Goal: Task Accomplishment & Management: Manage account settings

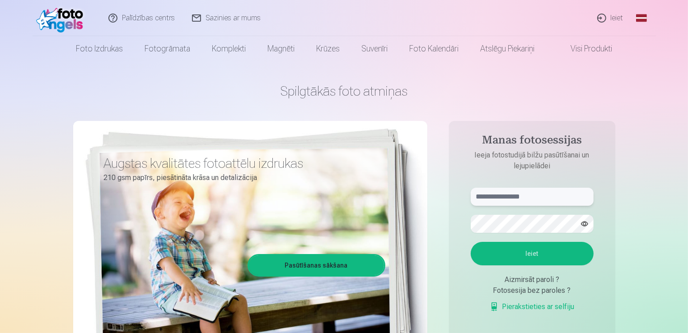
click at [498, 198] on input "text" at bounding box center [531, 197] width 123 height 18
type input "**********"
click at [470, 242] on button "Ieiet" at bounding box center [531, 253] width 123 height 23
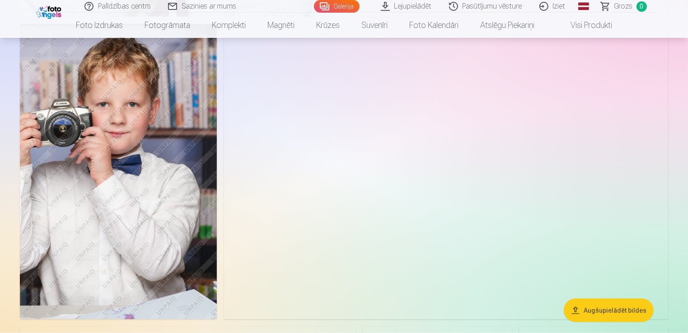
scroll to position [1264, 0]
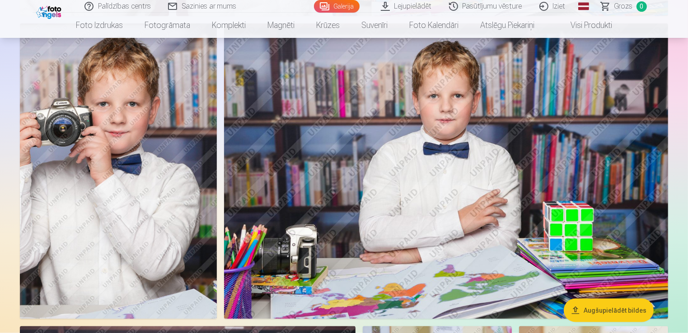
click at [170, 162] on img at bounding box center [118, 171] width 197 height 296
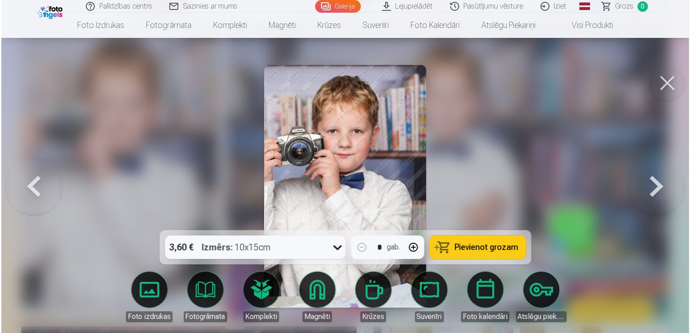
scroll to position [1267, 0]
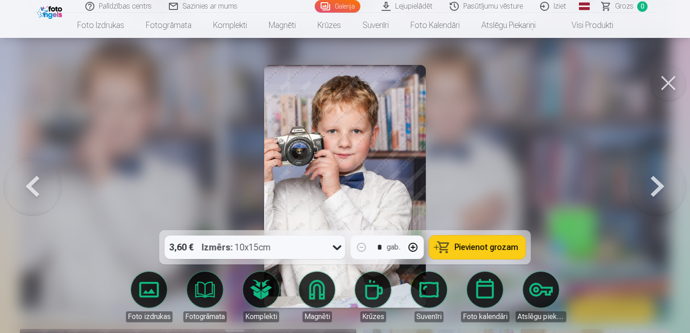
click at [668, 89] on button at bounding box center [668, 83] width 36 height 36
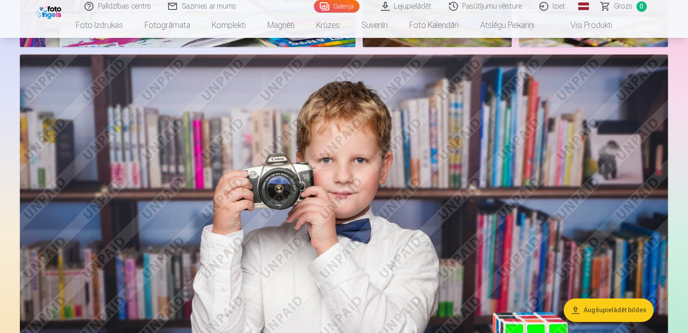
scroll to position [1770, 0]
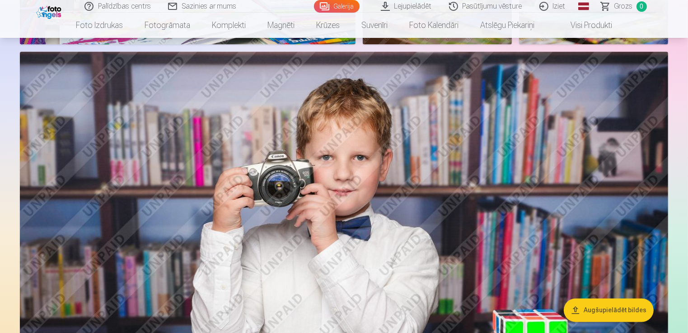
click at [460, 149] on img at bounding box center [344, 267] width 648 height 432
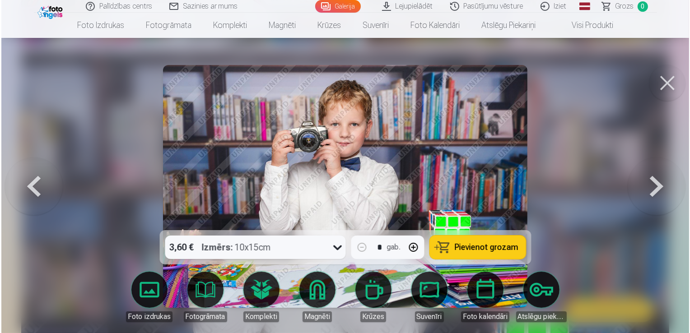
scroll to position [1775, 0]
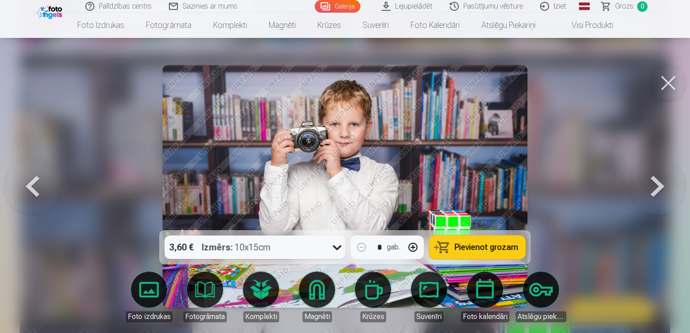
click at [667, 86] on button at bounding box center [668, 83] width 36 height 36
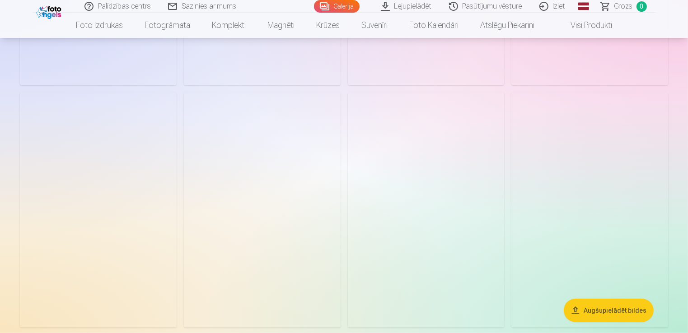
scroll to position [668, 0]
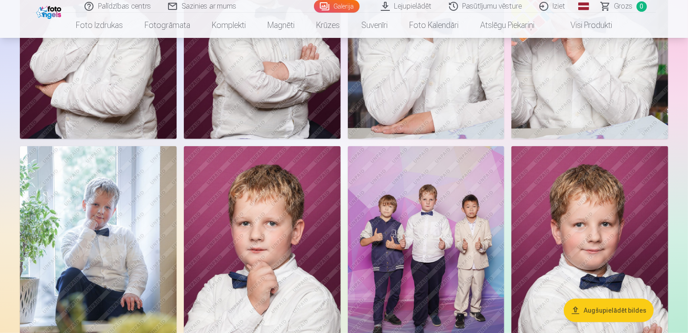
click at [439, 219] on img at bounding box center [426, 263] width 157 height 235
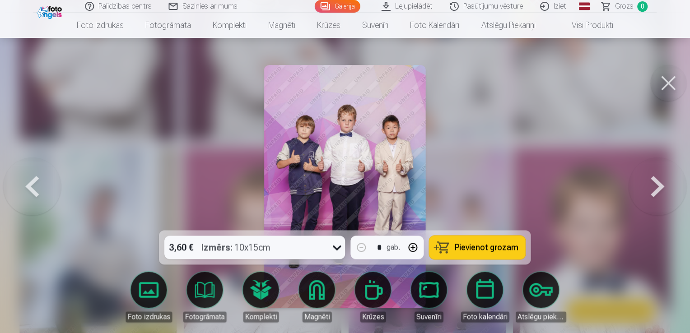
scroll to position [670, 0]
click at [666, 89] on button at bounding box center [668, 83] width 36 height 36
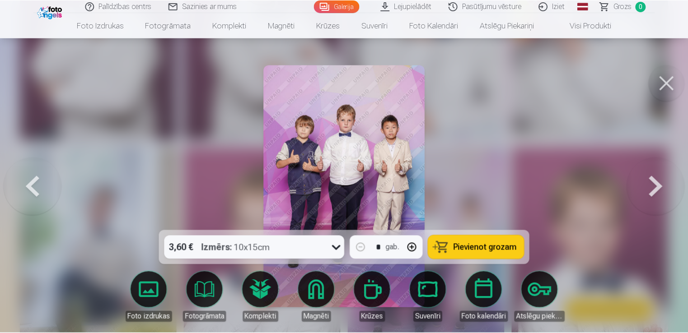
scroll to position [668, 0]
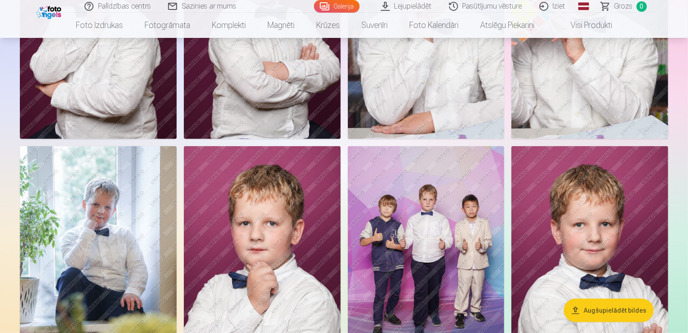
click at [592, 218] on img at bounding box center [589, 263] width 157 height 235
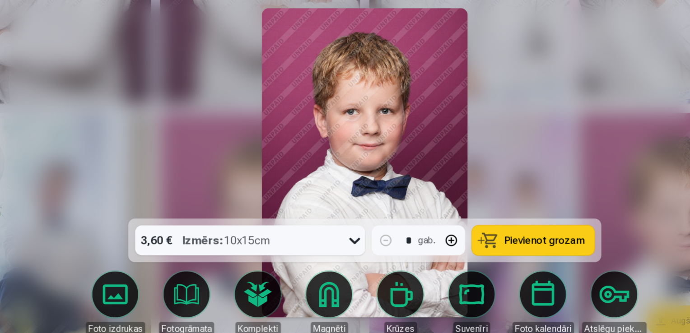
scroll to position [670, 0]
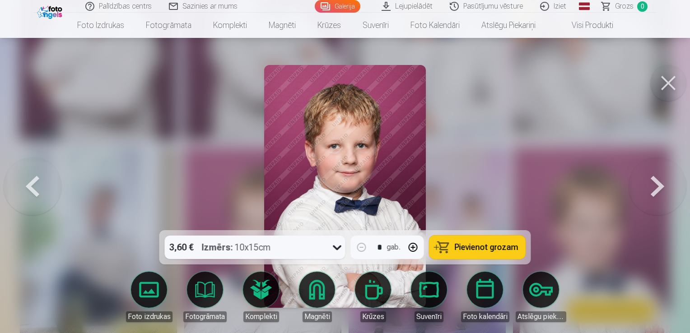
click at [668, 88] on button at bounding box center [668, 83] width 36 height 36
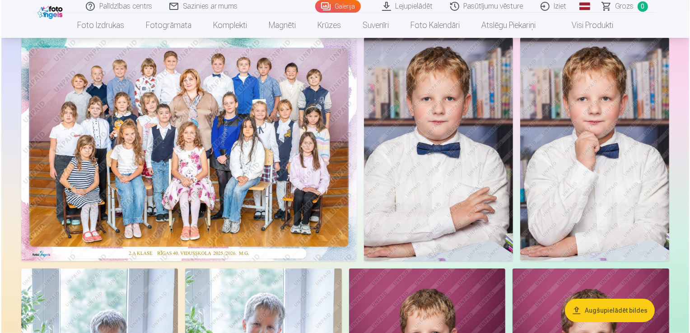
scroll to position [72, 0]
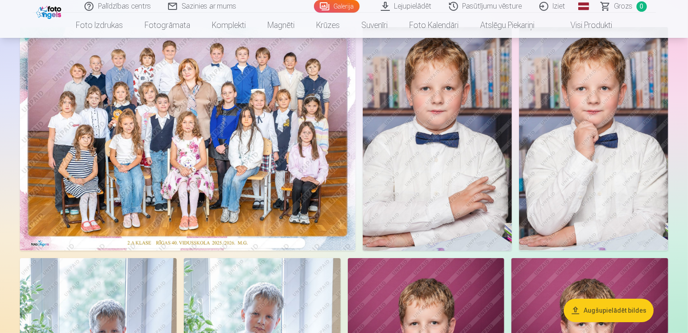
click at [317, 109] on img at bounding box center [187, 138] width 335 height 223
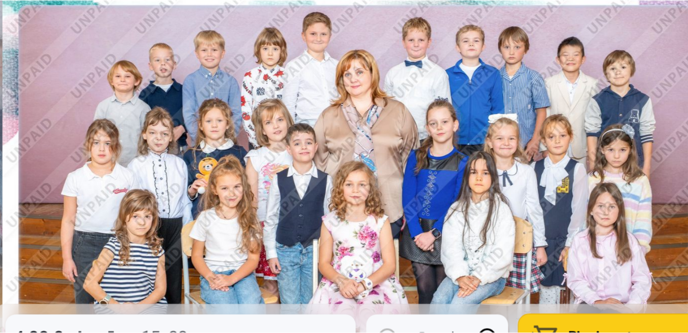
scroll to position [72, 0]
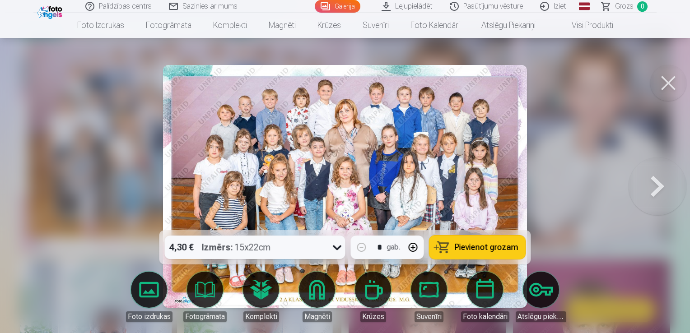
click at [674, 80] on button at bounding box center [668, 83] width 36 height 36
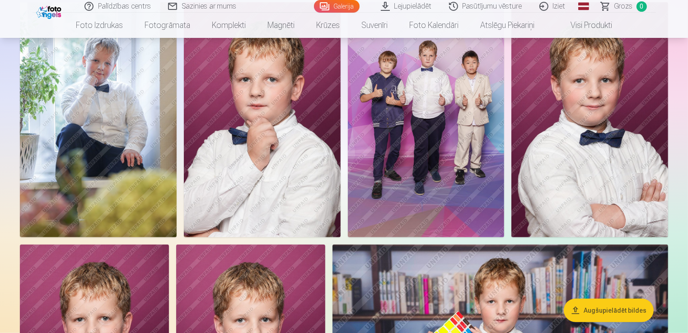
scroll to position [794, 0]
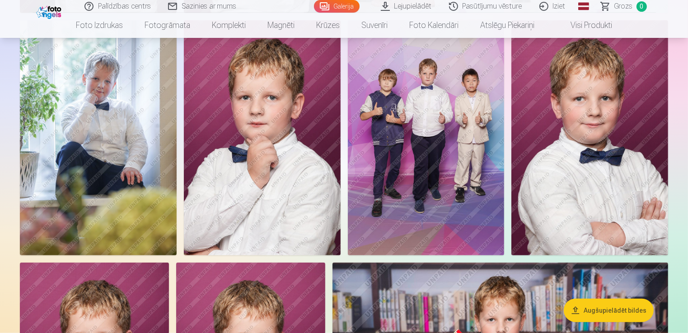
click at [416, 211] on img at bounding box center [426, 137] width 157 height 235
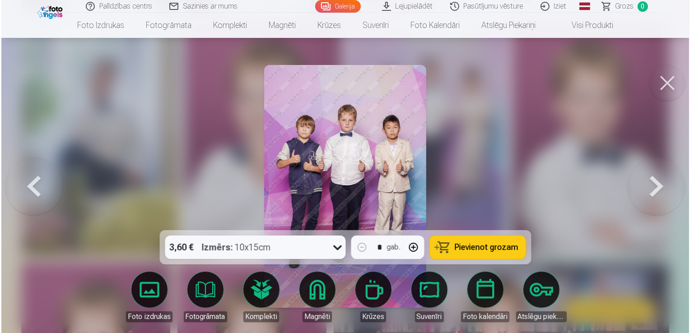
scroll to position [796, 0]
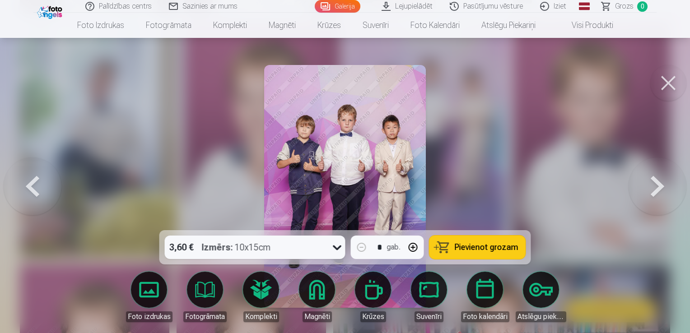
click at [384, 175] on img at bounding box center [345, 186] width 162 height 243
click at [662, 78] on button at bounding box center [668, 83] width 36 height 36
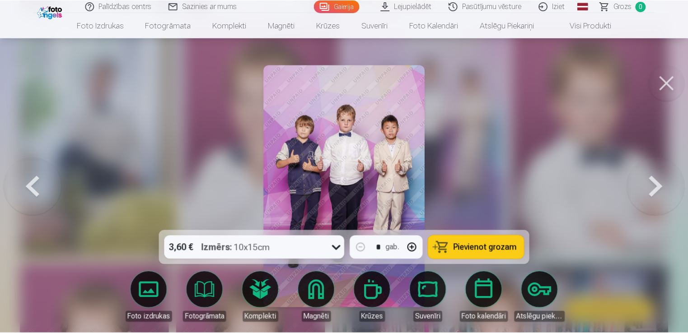
scroll to position [794, 0]
